Goal: Find specific page/section: Find specific page/section

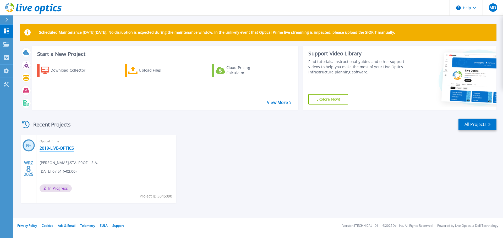
click at [67, 147] on link "2019-LIVE-OPTICS" at bounding box center [57, 148] width 34 height 5
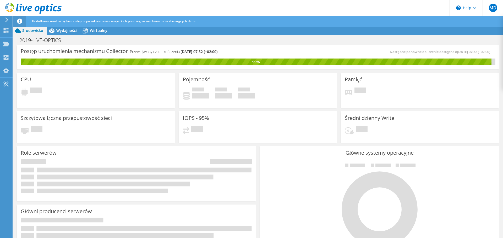
scroll to position [52, 0]
click at [71, 31] on span "Wydajności" at bounding box center [66, 30] width 20 height 5
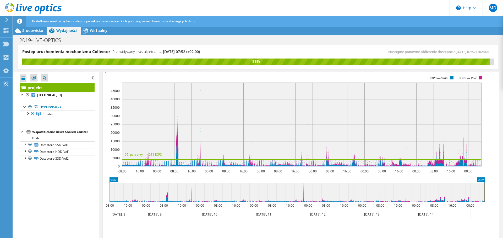
scroll to position [131, 0]
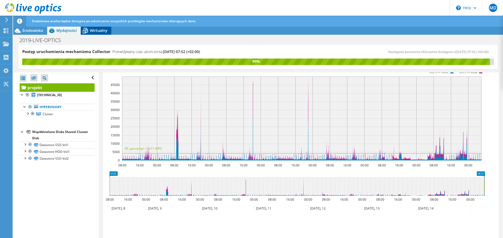
click at [103, 31] on span "Wirtualny" at bounding box center [99, 30] width 18 height 5
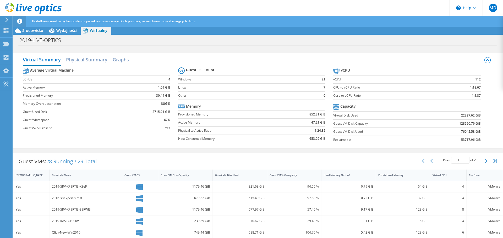
scroll to position [0, 0]
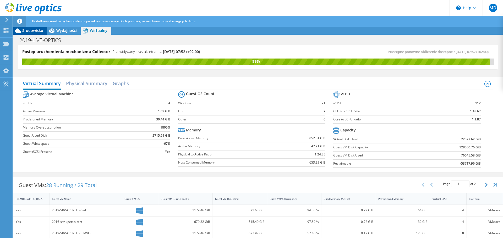
click at [36, 33] on div "Środowisko" at bounding box center [30, 30] width 34 height 8
